Goal: Check status: Check status

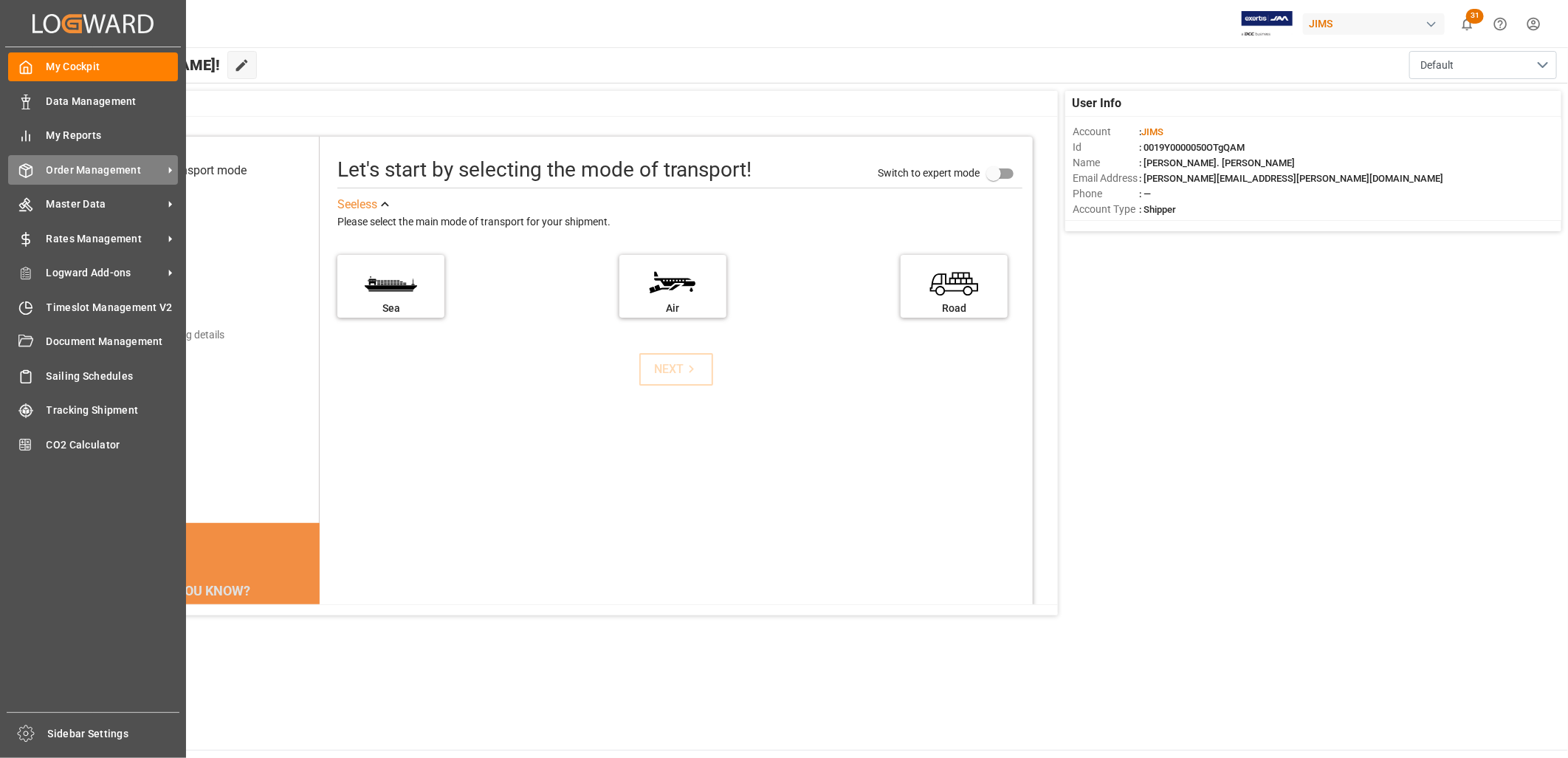
click at [70, 164] on span "Order Management" at bounding box center [105, 170] width 117 height 15
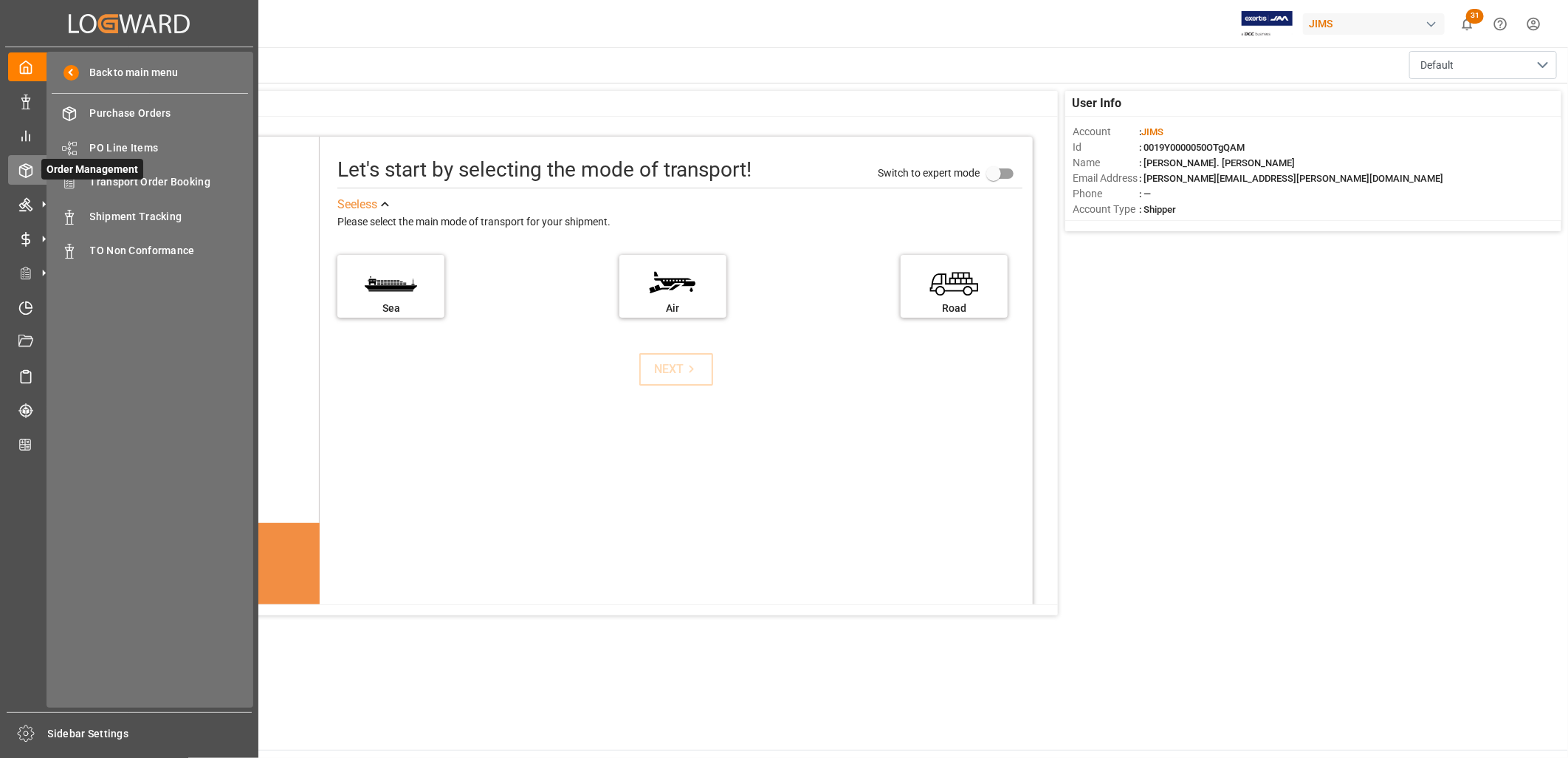
click at [129, 177] on span "Order Management" at bounding box center [92, 169] width 102 height 20
click at [140, 180] on span "Transport Order Booking" at bounding box center [170, 182] width 159 height 15
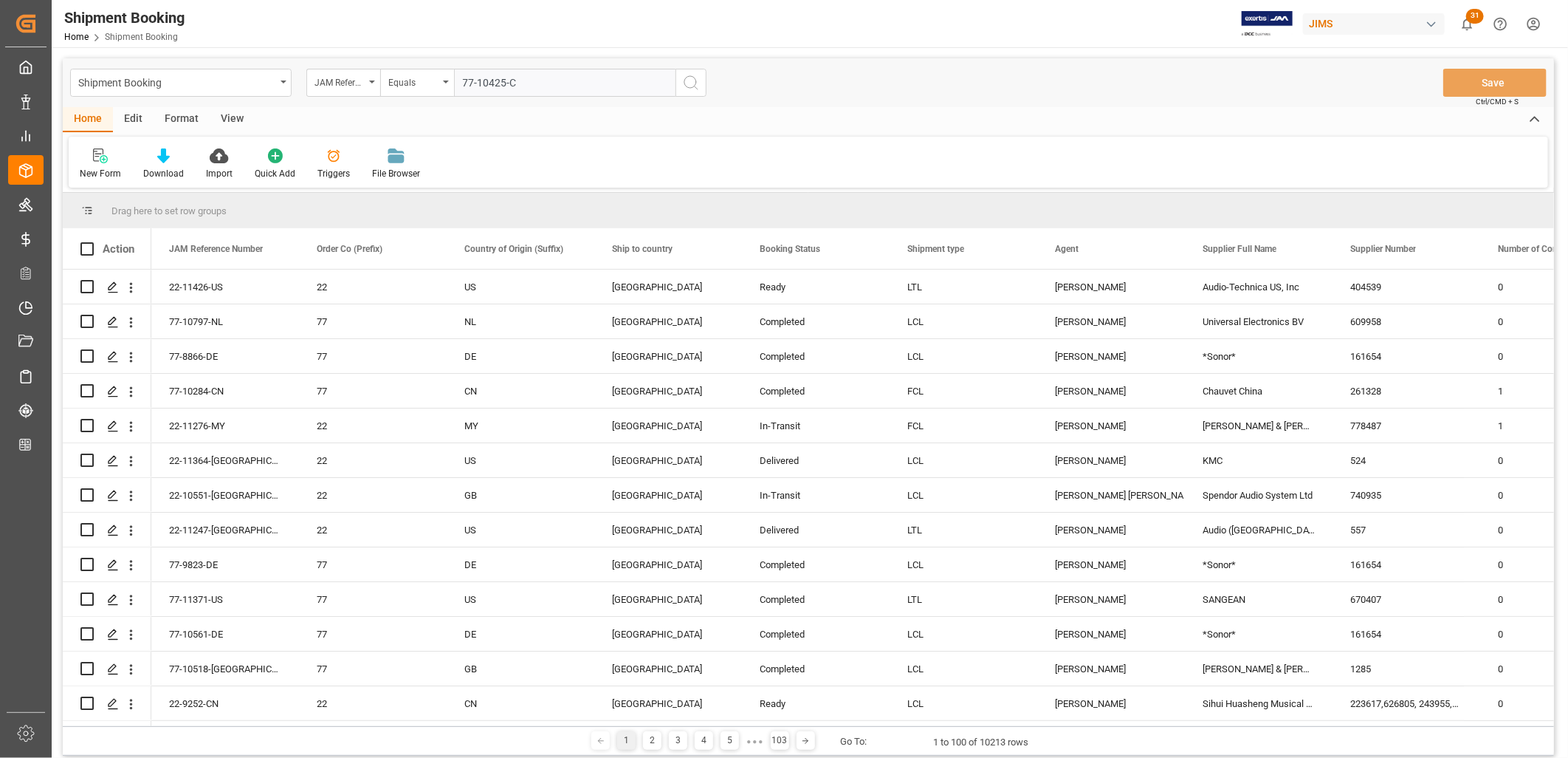
type input "77-10425-CN"
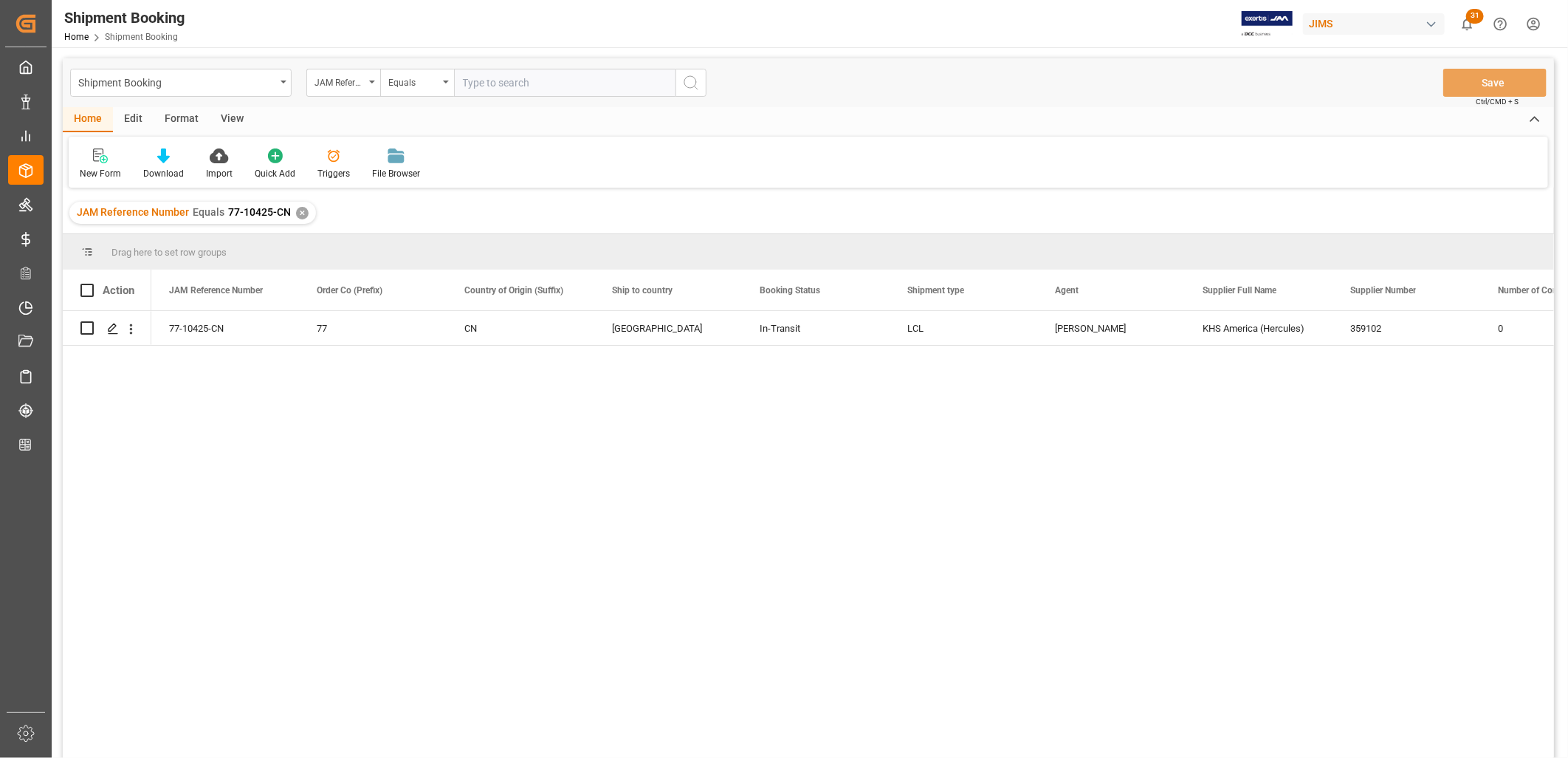
click at [300, 209] on div "✕" at bounding box center [302, 213] width 12 height 12
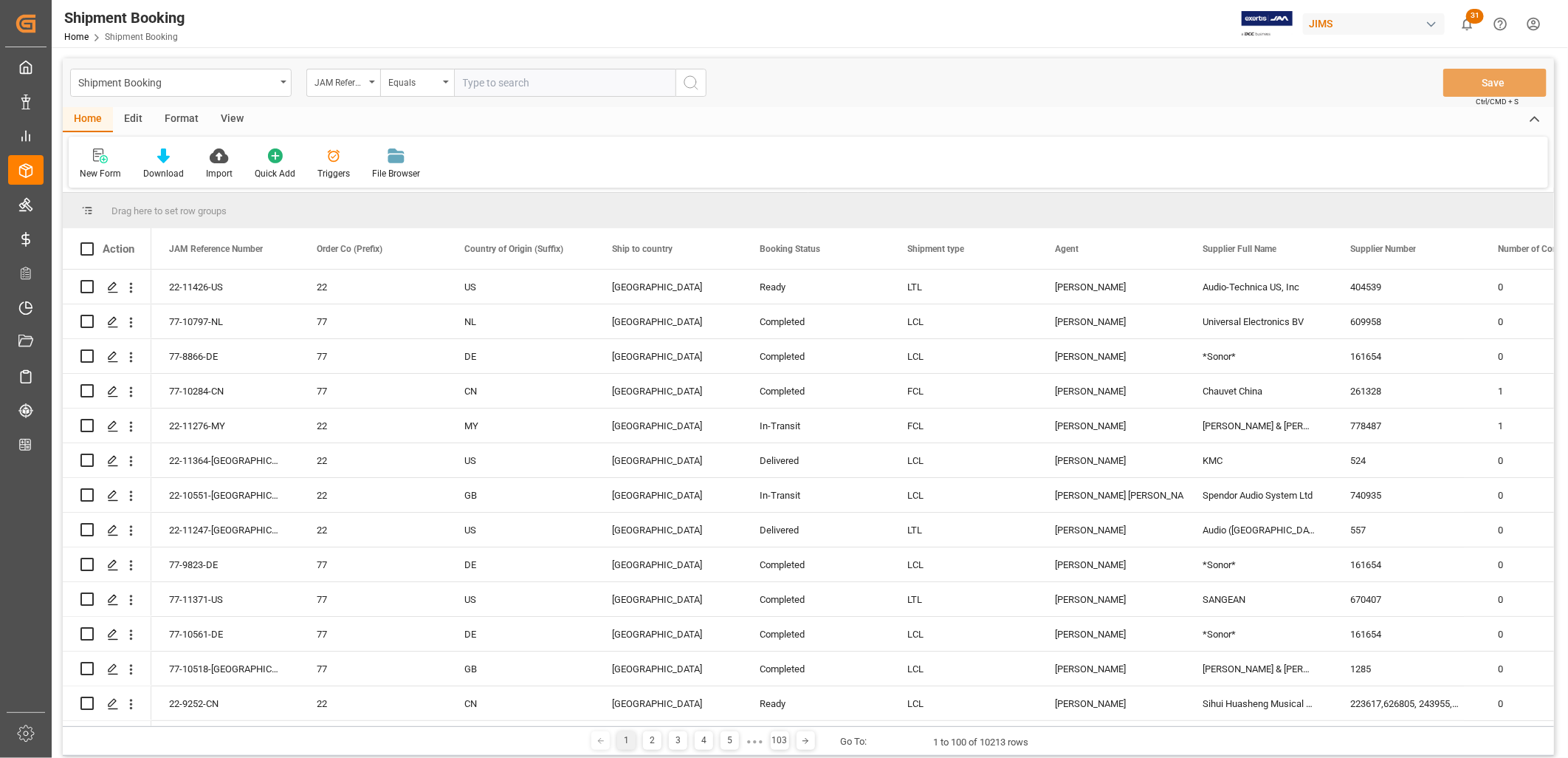
click at [470, 83] on input "text" at bounding box center [565, 83] width 221 height 28
paste input "77-11306-[GEOGRAPHIC_DATA]"
type input "77-11306-[GEOGRAPHIC_DATA]"
click at [688, 81] on icon "search button" at bounding box center [691, 83] width 18 height 18
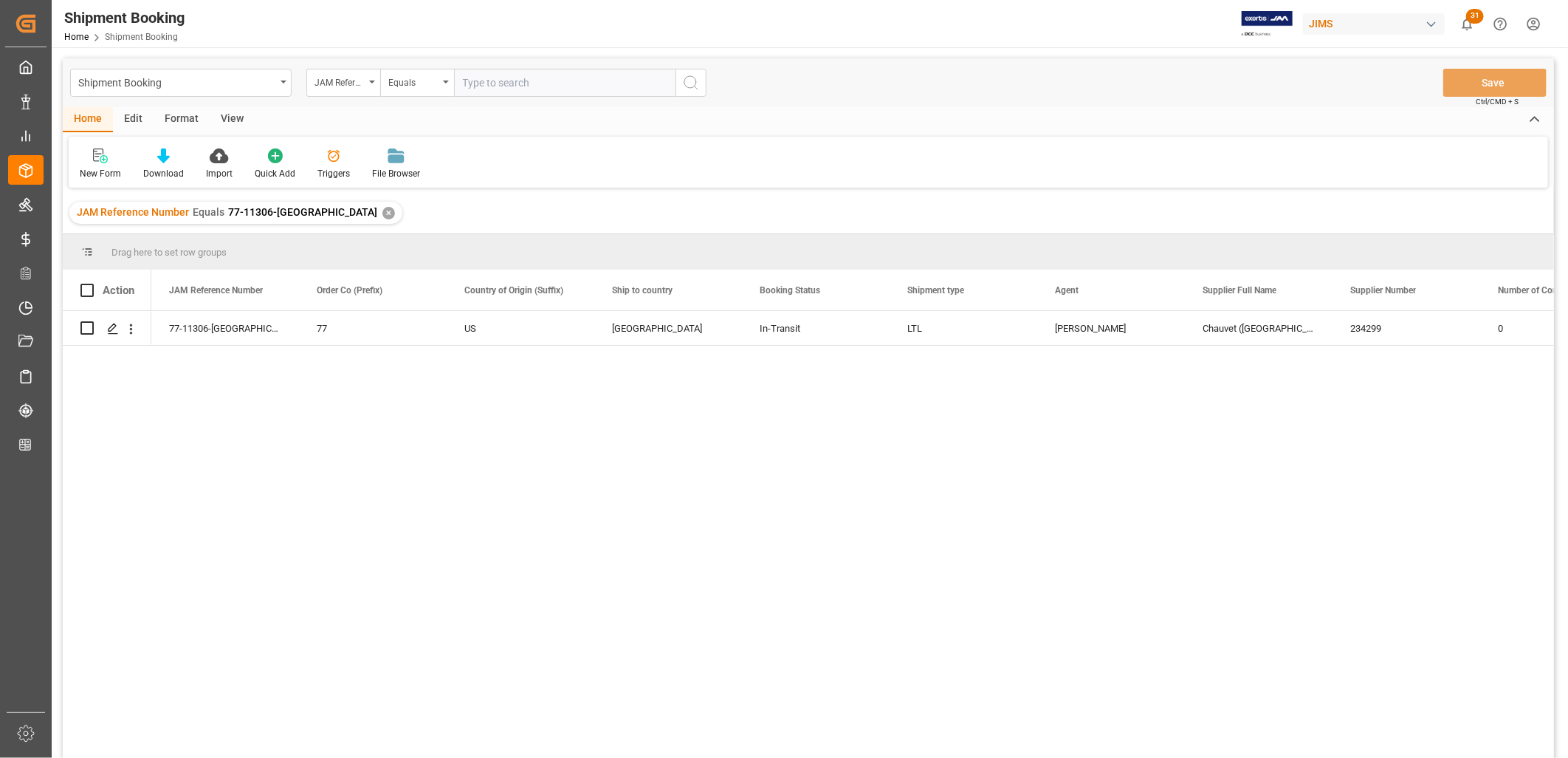
click at [382, 209] on div "✕" at bounding box center [388, 213] width 12 height 12
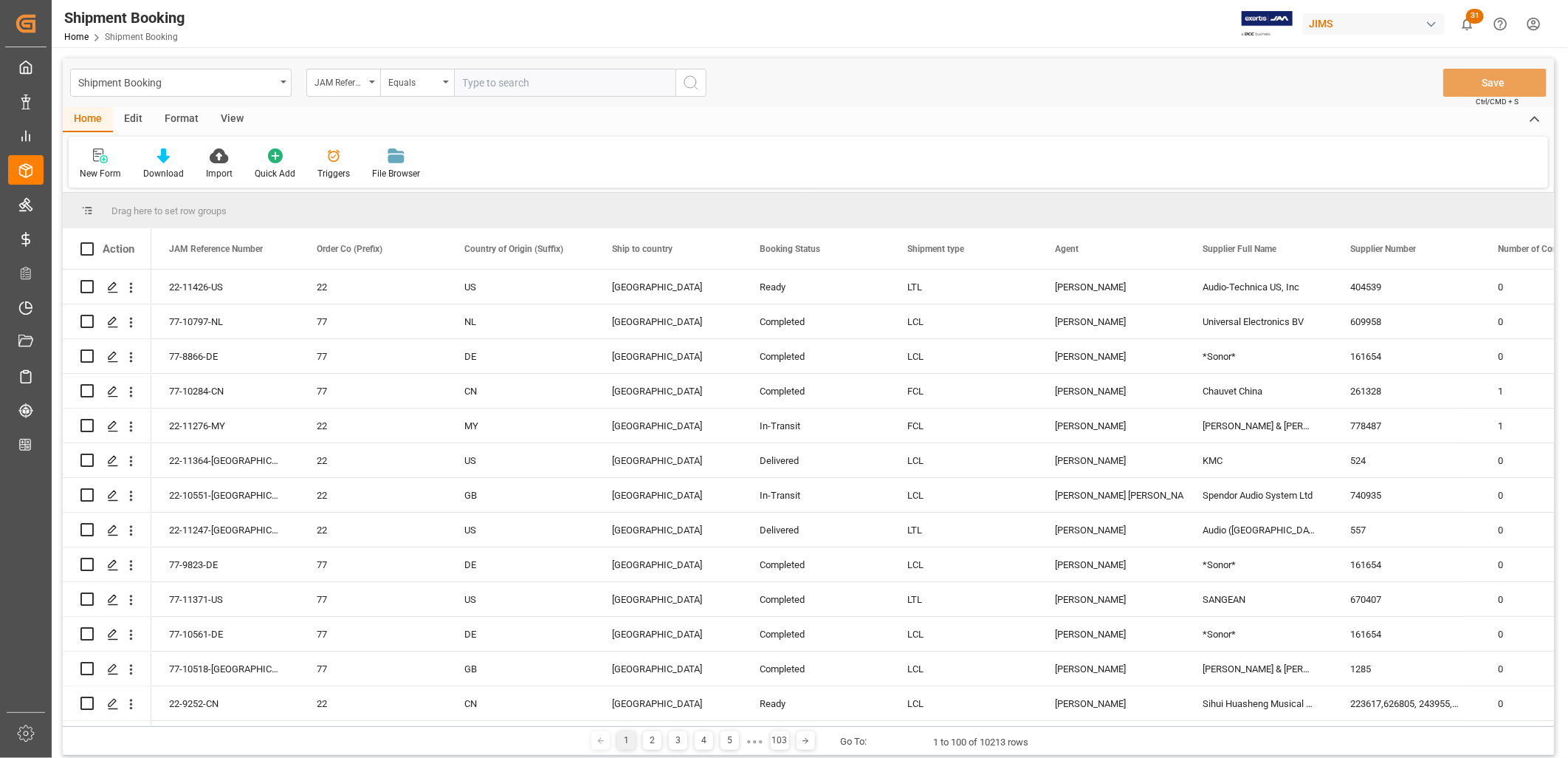
click at [465, 77] on input "text" at bounding box center [565, 83] width 221 height 28
paste input "77-11088-[GEOGRAPHIC_DATA]"
type input "77-11088-[GEOGRAPHIC_DATA]"
click at [692, 81] on icon "search button" at bounding box center [691, 83] width 18 height 18
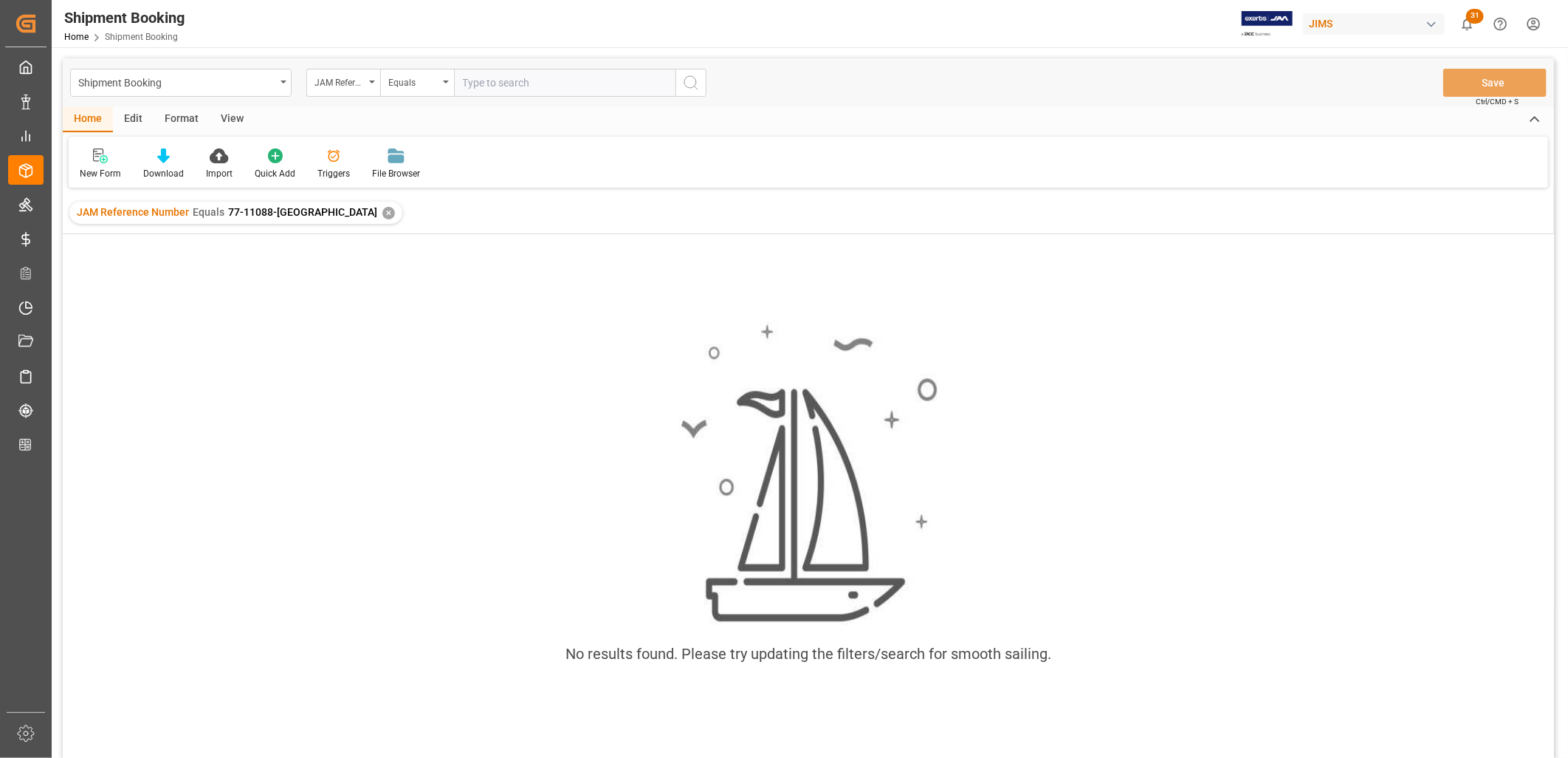
click at [382, 209] on div "✕" at bounding box center [388, 213] width 12 height 12
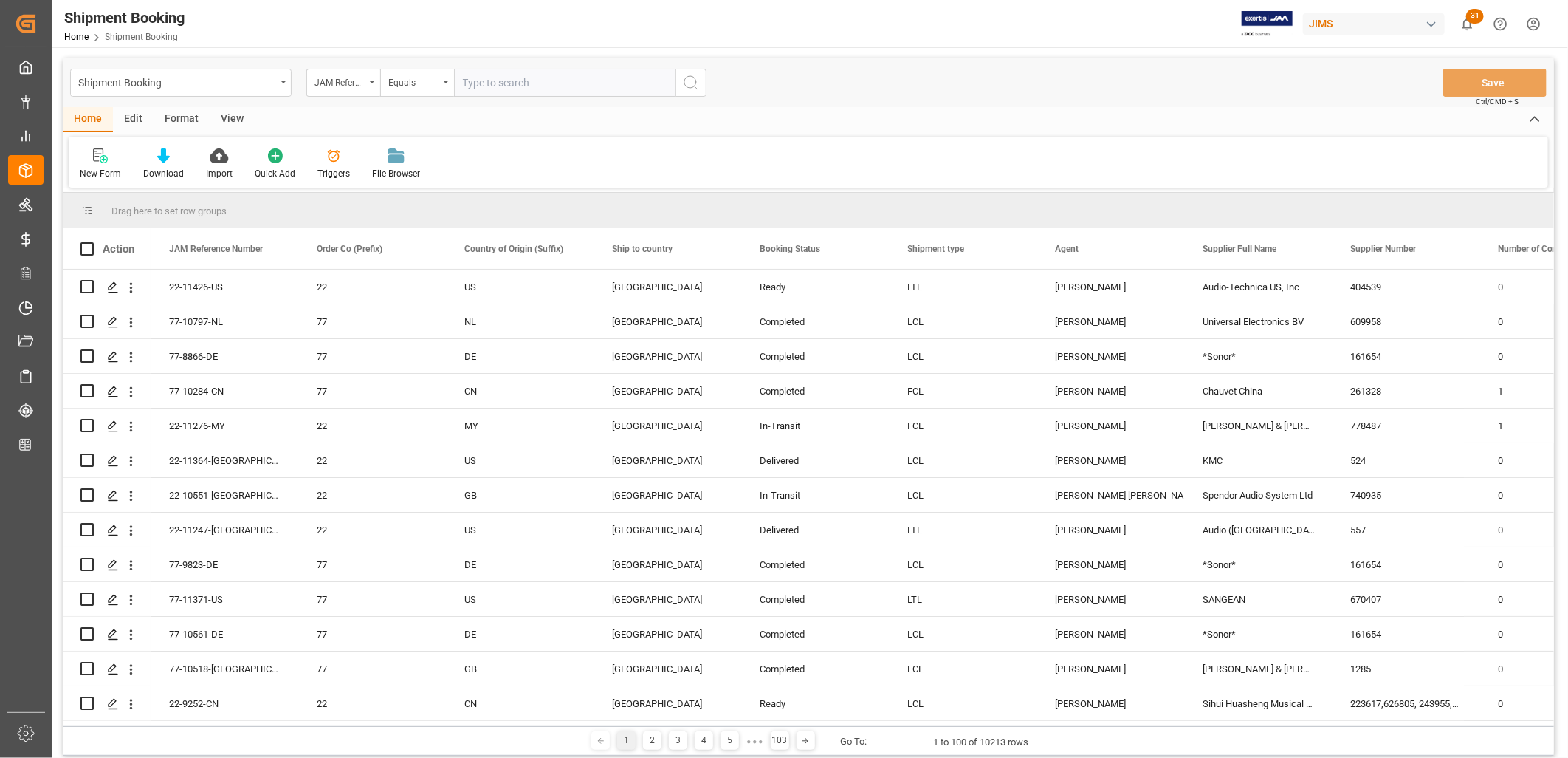
click at [456, 77] on input "text" at bounding box center [565, 83] width 221 height 28
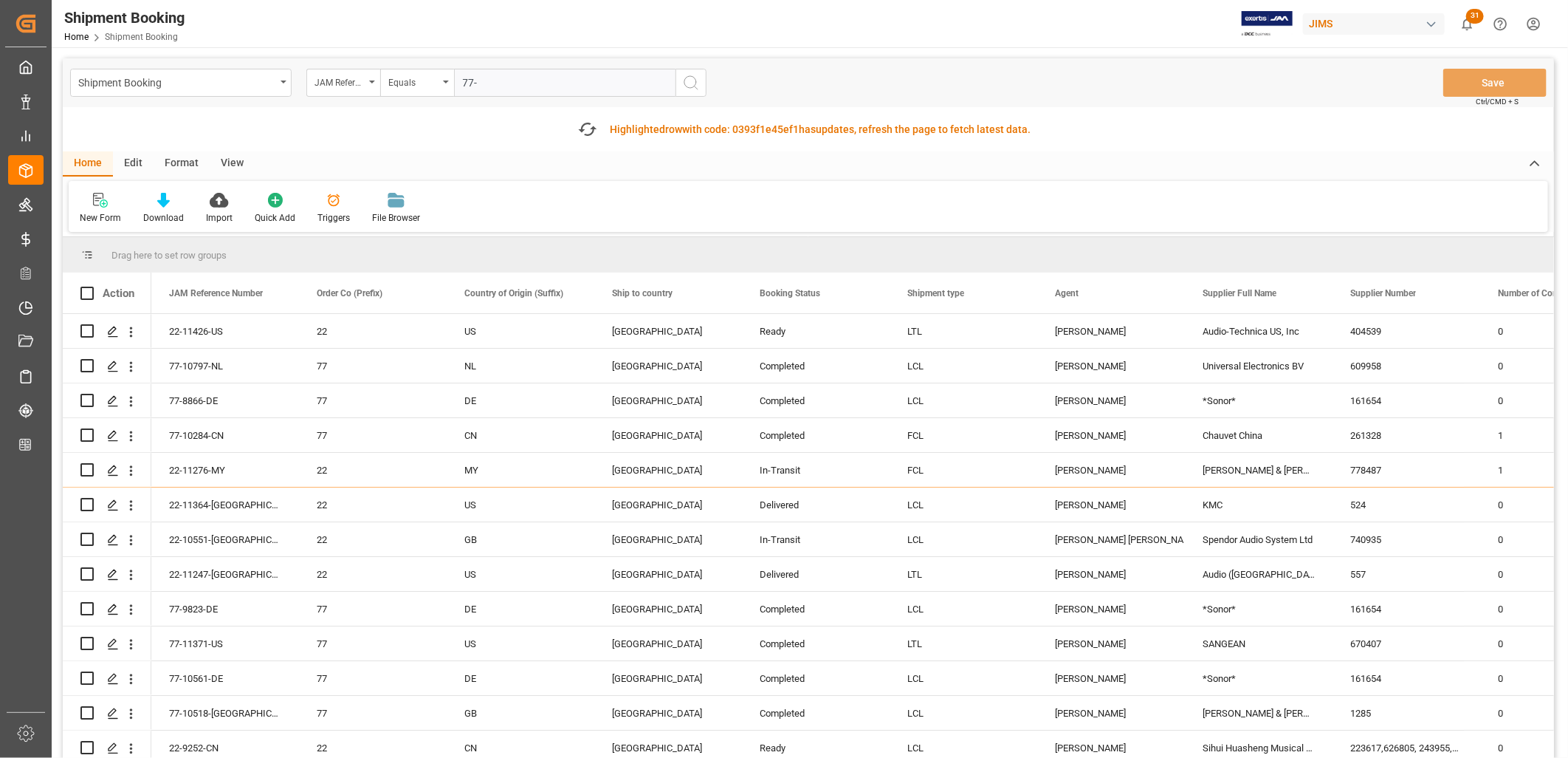
drag, startPoint x: 483, startPoint y: 75, endPoint x: 437, endPoint y: 67, distance: 46.7
click at [437, 67] on div "Shipment Booking JAM Reference Number Equals 77- Save Ctrl/CMD + S" at bounding box center [808, 83] width 1491 height 49
paste input "11088-US"
type input "77-11088-[GEOGRAPHIC_DATA]"
click at [690, 79] on icon "search button" at bounding box center [691, 83] width 18 height 18
